Goal: Check status

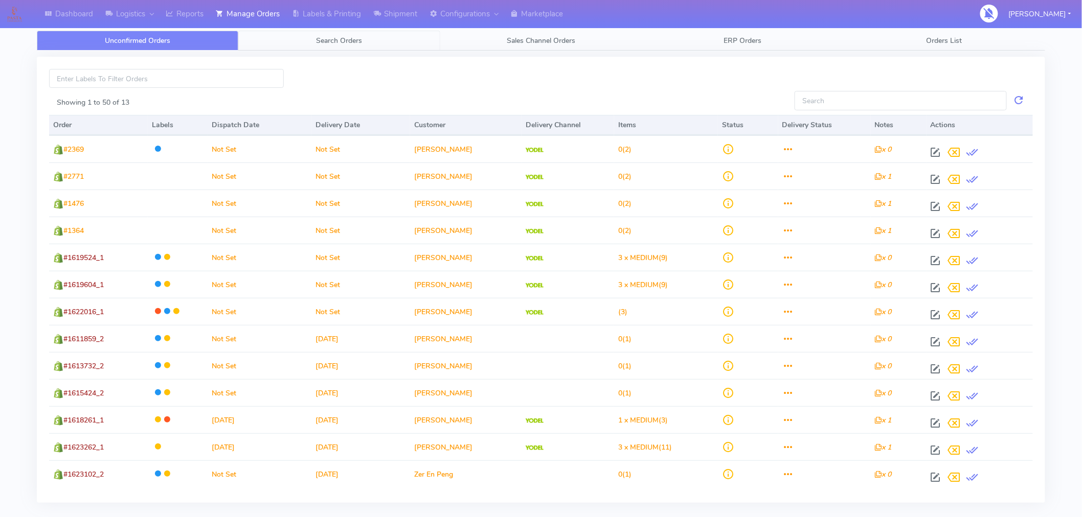
click at [333, 44] on span "Search Orders" at bounding box center [339, 41] width 46 height 10
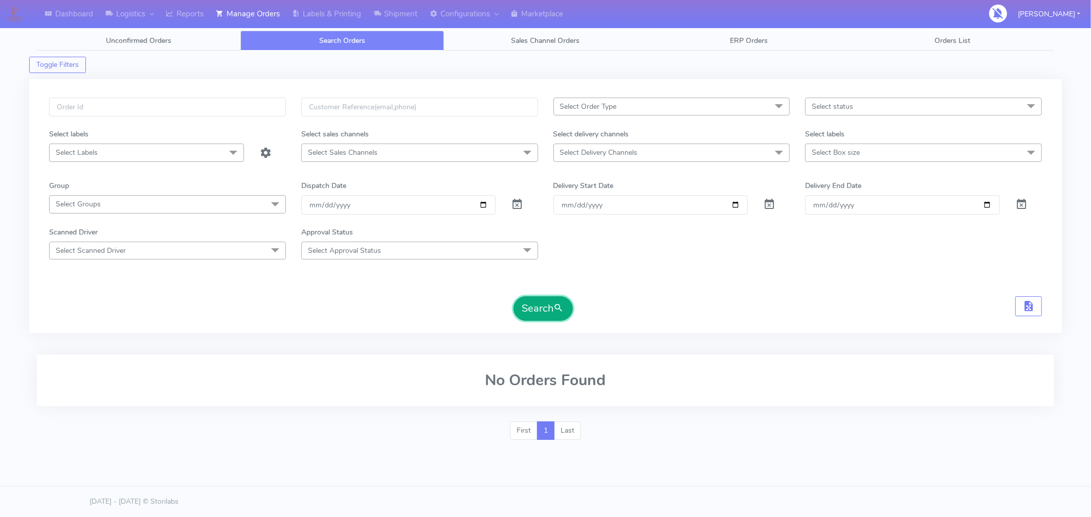
click at [545, 314] on button "Search" at bounding box center [542, 309] width 59 height 25
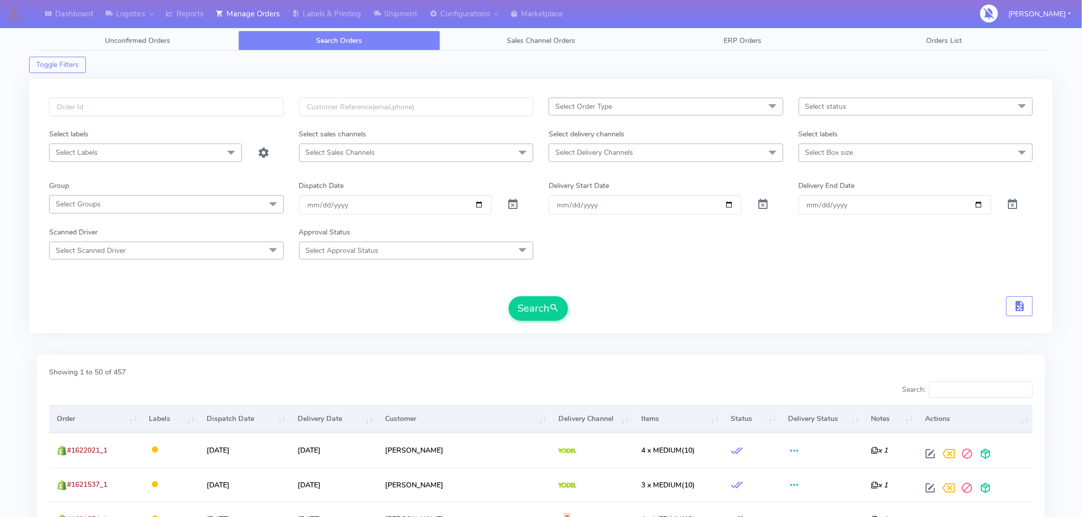
click at [744, 152] on span "Select Delivery Channels" at bounding box center [666, 153] width 235 height 18
click at [825, 110] on span "Select status" at bounding box center [825, 107] width 41 height 10
click at [744, 264] on form "Select Order Type Select All MEALS ATAVI One Off Pasta Club Gift Kit Event Unkn…" at bounding box center [541, 209] width 984 height 223
click at [828, 149] on span "Select Box size" at bounding box center [829, 153] width 48 height 10
click at [825, 256] on div "Medium" at bounding box center [915, 256] width 223 height 11
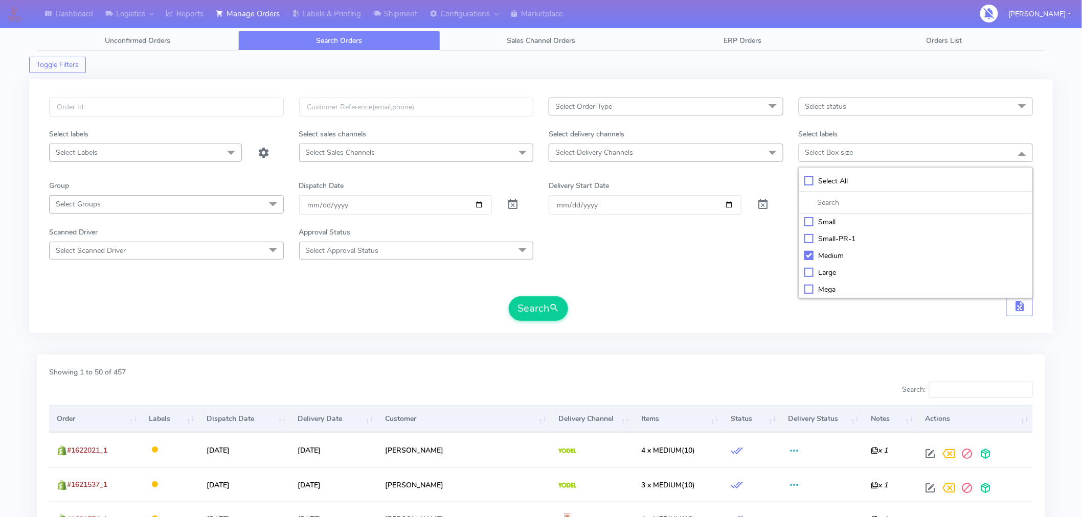
checkbox input "true"
click at [552, 305] on span "submit" at bounding box center [554, 310] width 10 height 14
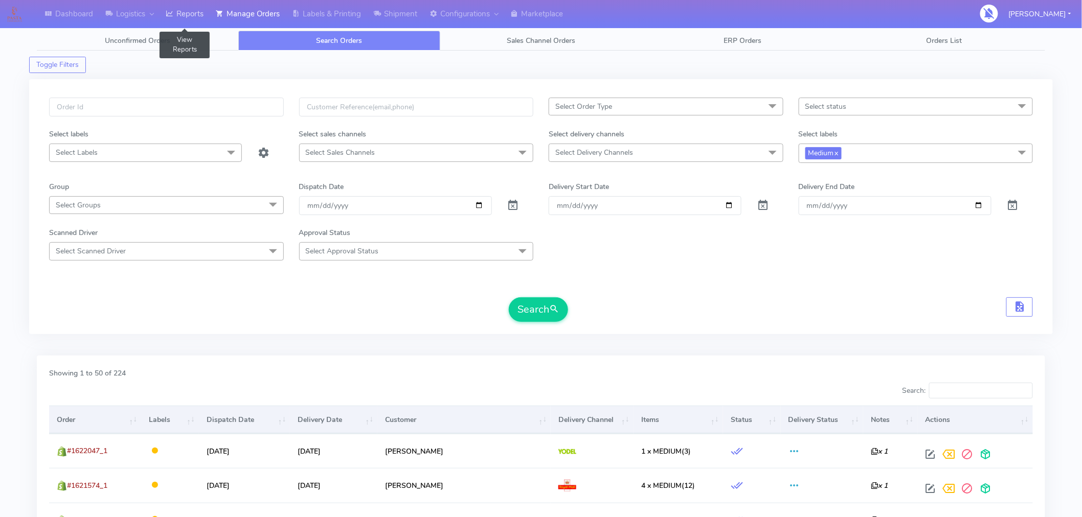
click at [193, 17] on link "Reports" at bounding box center [185, 14] width 50 height 28
